Goal: Register for event/course

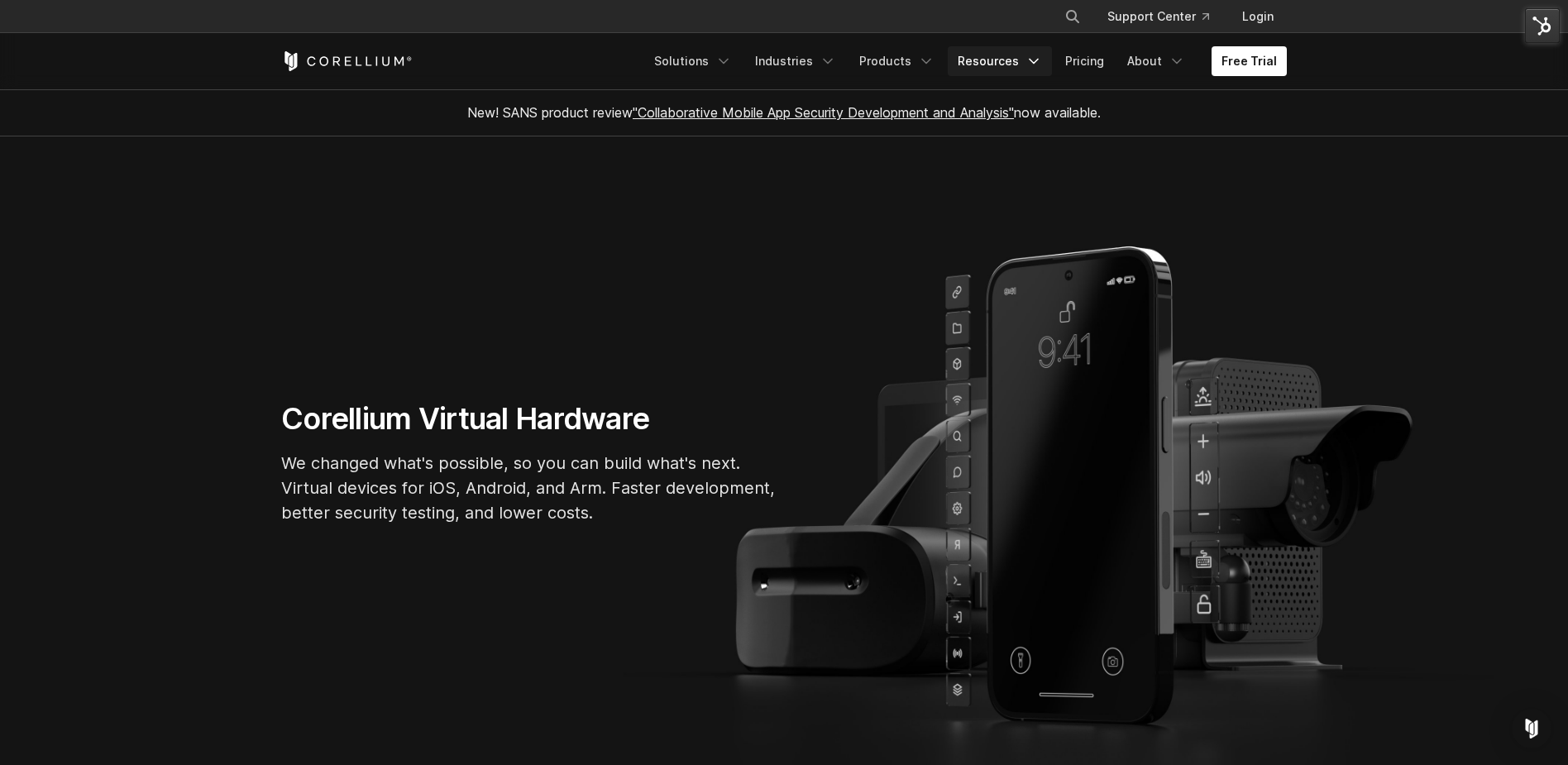
click at [1023, 62] on link "Resources" at bounding box center [1000, 61] width 104 height 30
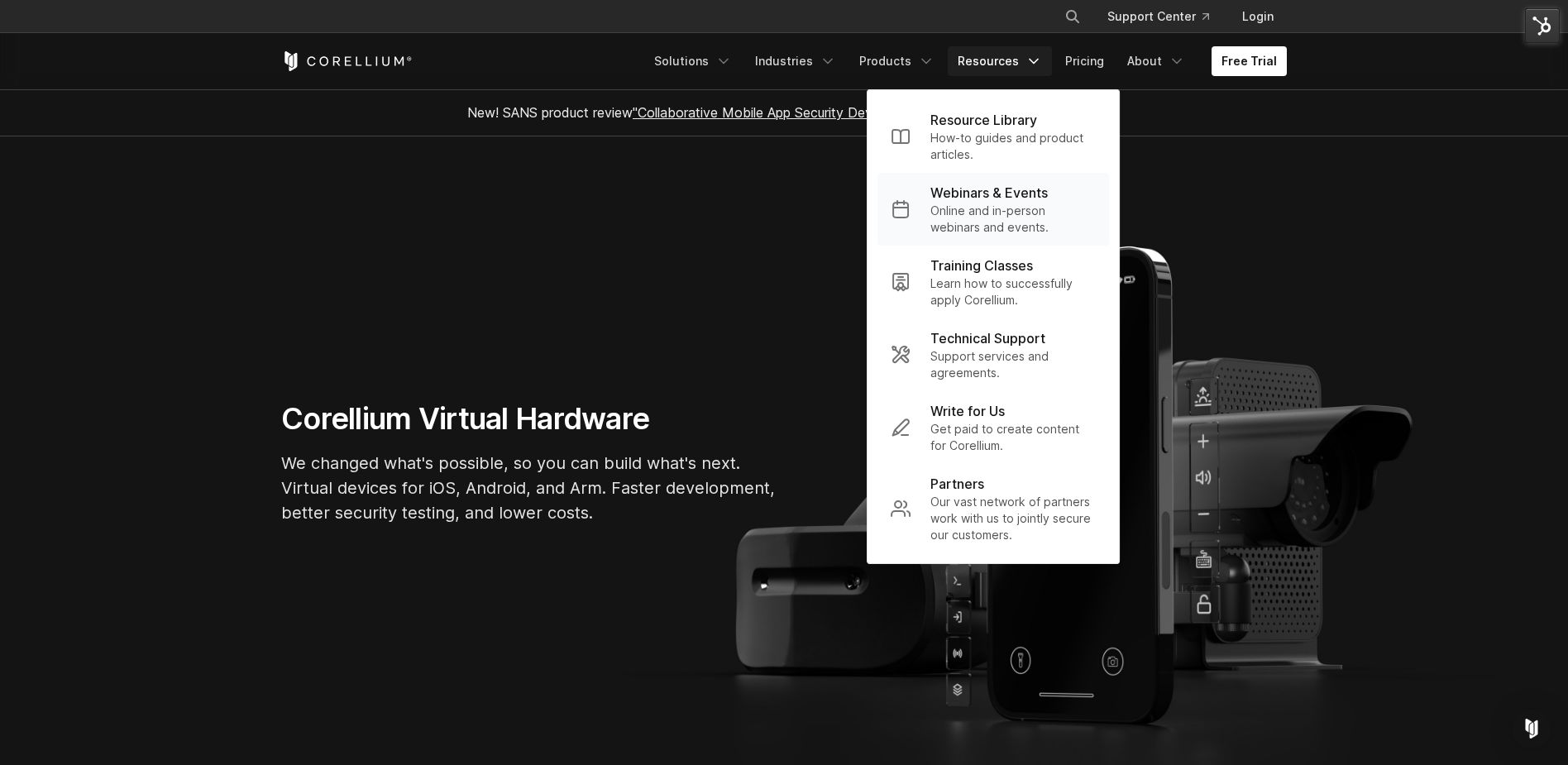
click at [1012, 218] on p "Online and in-person webinars and events." at bounding box center [1013, 219] width 165 height 33
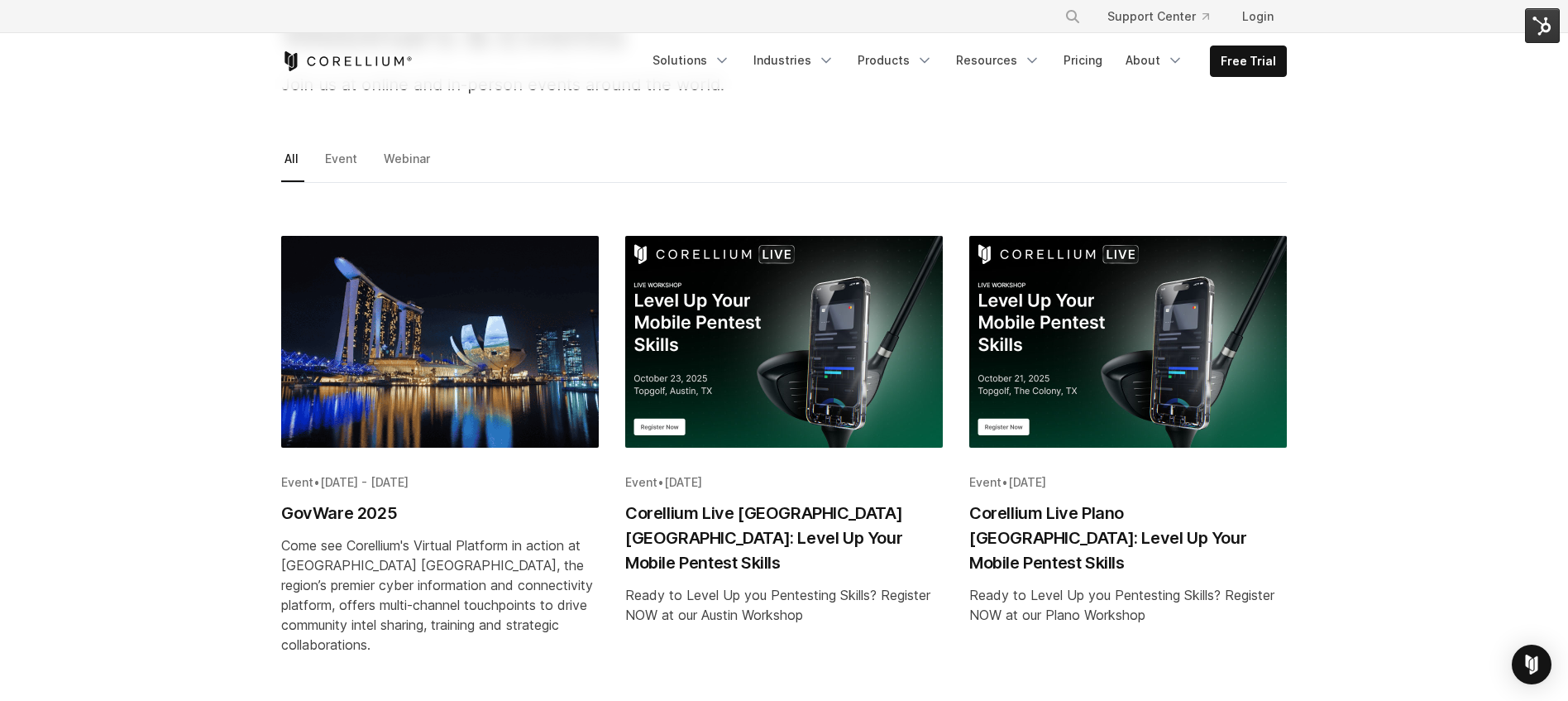
scroll to position [196, 0]
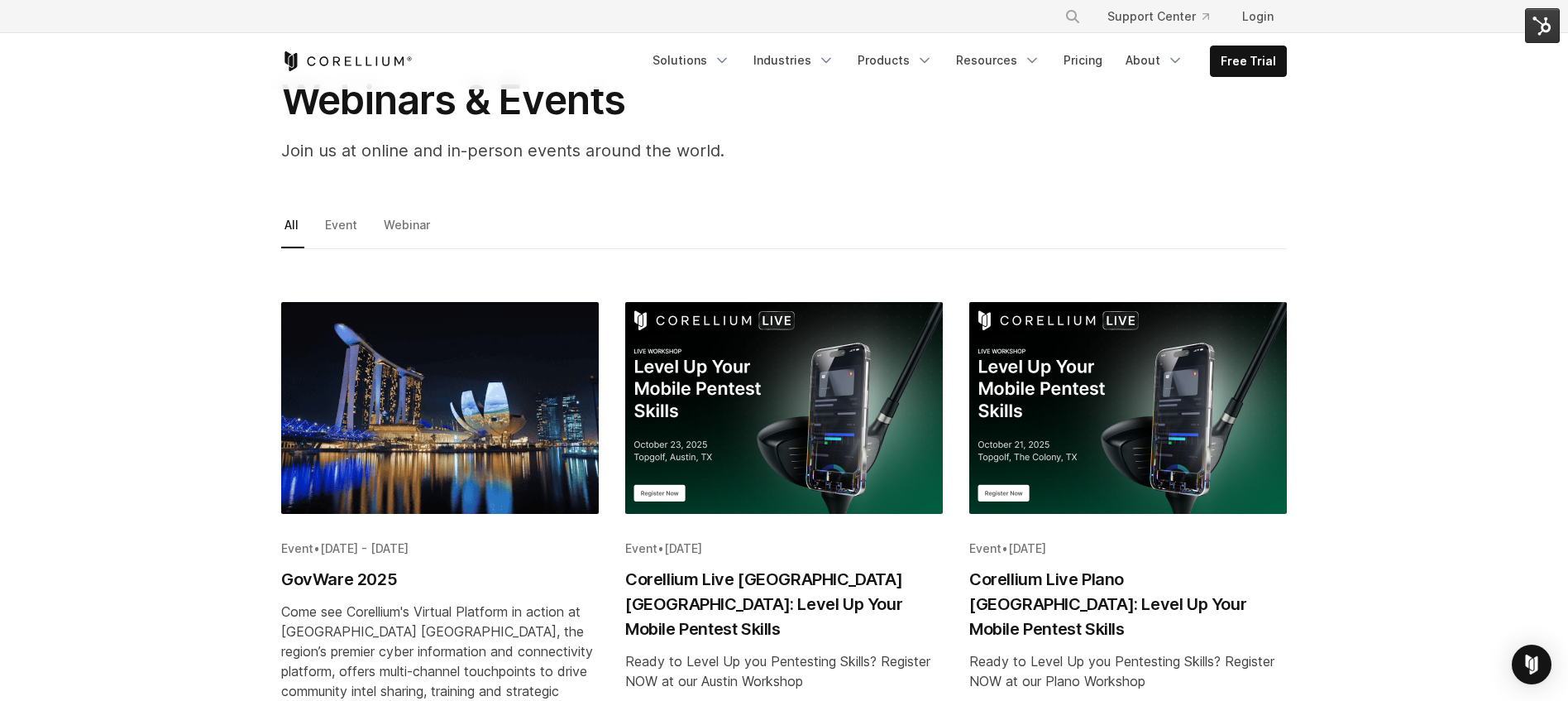
scroll to position [111, 0]
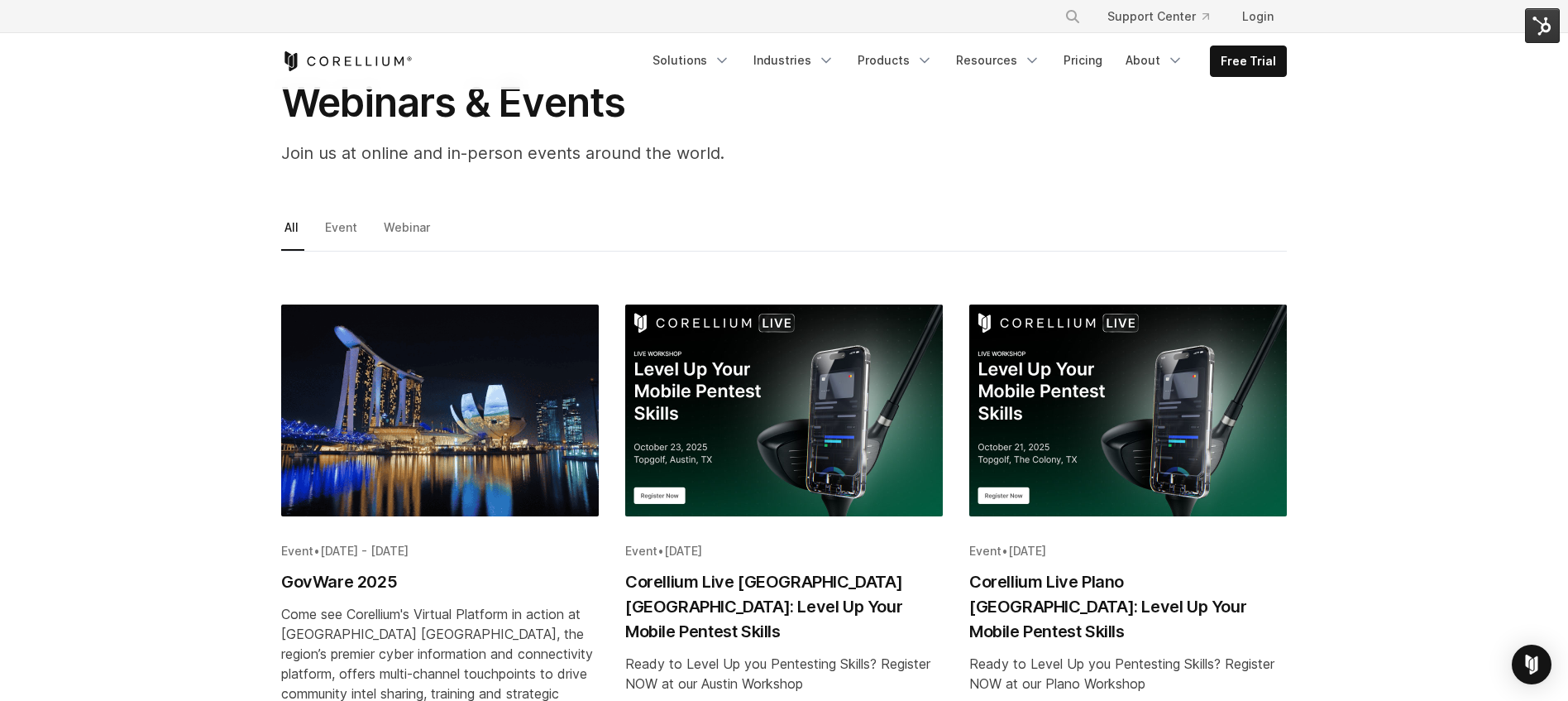
click at [1086, 492] on img "Blog post summary: Corellium Live Plano TX: Level Up Your Mobile Pentest Skills" at bounding box center [1127, 410] width 317 height 211
click at [729, 449] on img "Blog post summary: Corellium Live Austin TX: Level Up Your Mobile Pentest Skills" at bounding box center [784, 410] width 317 height 211
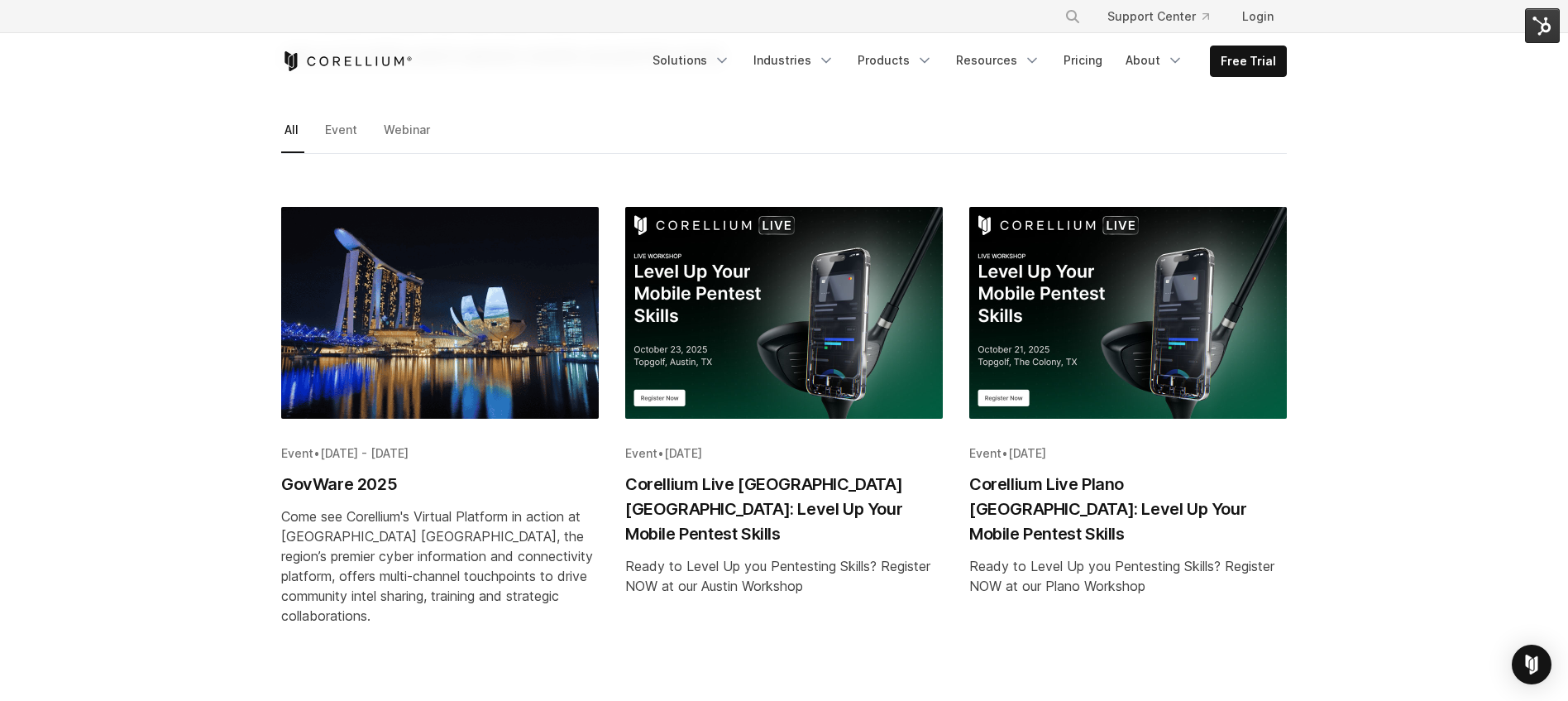
scroll to position [210, 0]
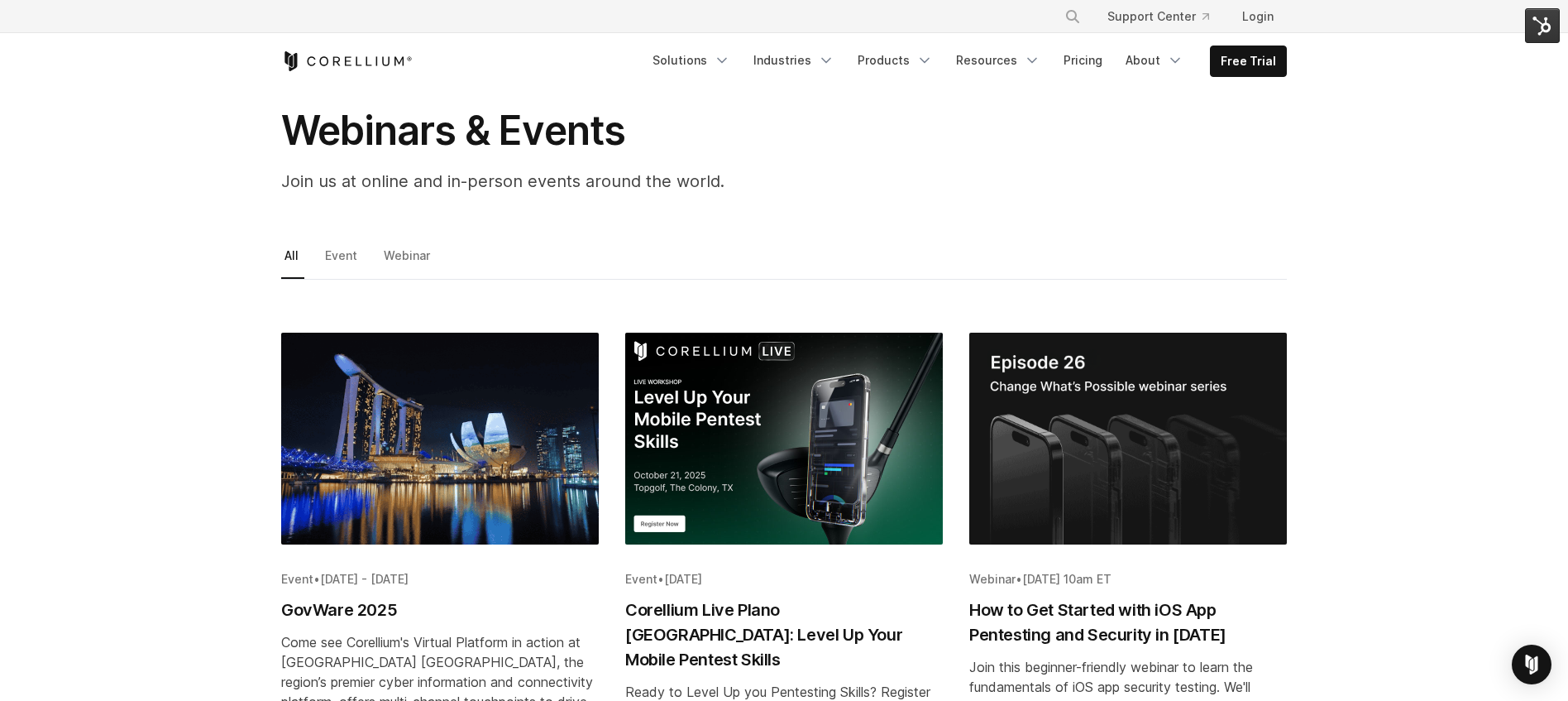
scroll to position [94, 0]
